Goal: Transaction & Acquisition: Purchase product/service

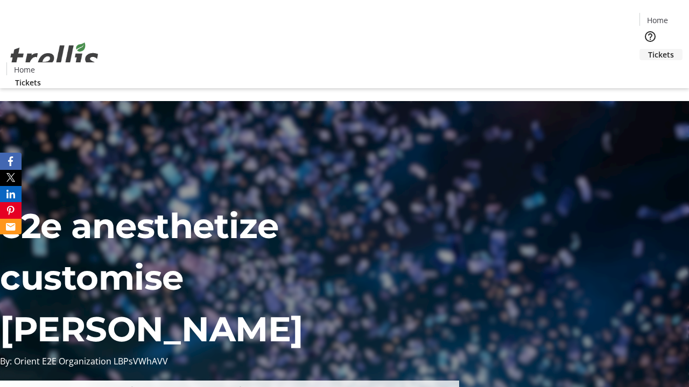
click at [648, 49] on span "Tickets" at bounding box center [661, 54] width 26 height 11
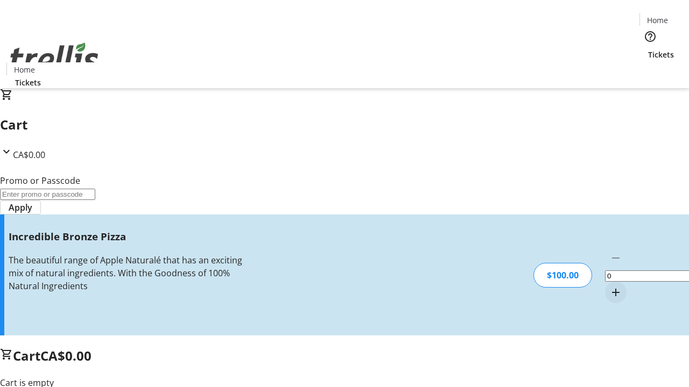
click at [609, 286] on mat-icon "Increment by one" at bounding box center [615, 292] width 13 height 13
type input "1"
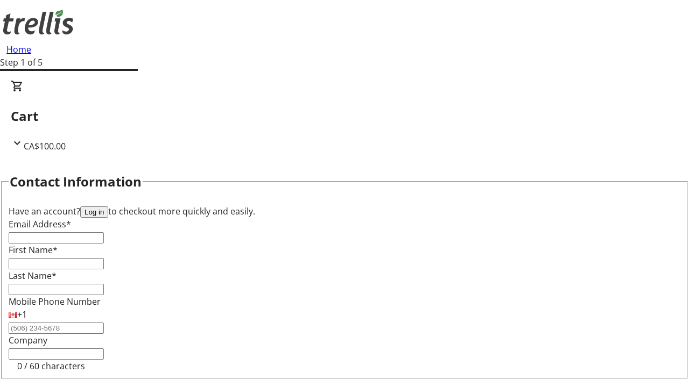
type input "FREE"
type input "[PERSON_NAME][EMAIL_ADDRESS][DOMAIN_NAME]"
type input "[PERSON_NAME]"
